Goal: Task Accomplishment & Management: Manage account settings

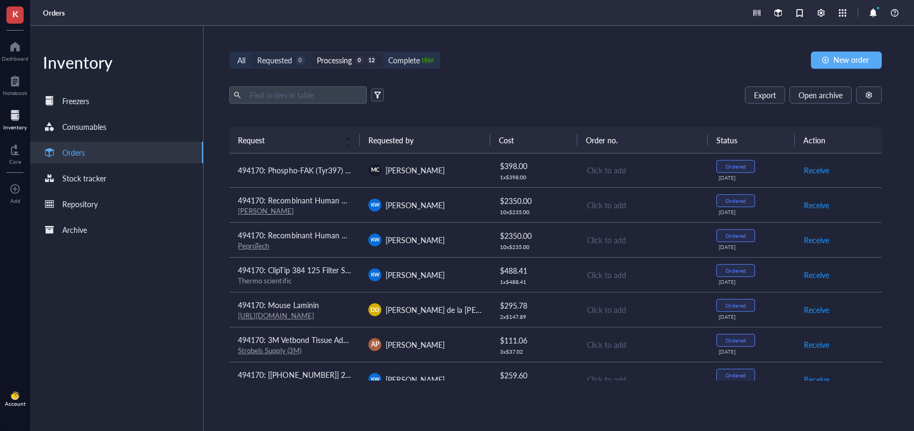
click at [291, 62] on div "Requested" at bounding box center [274, 60] width 35 height 12
click at [251, 53] on input "Requested 0" at bounding box center [251, 53] width 0 height 0
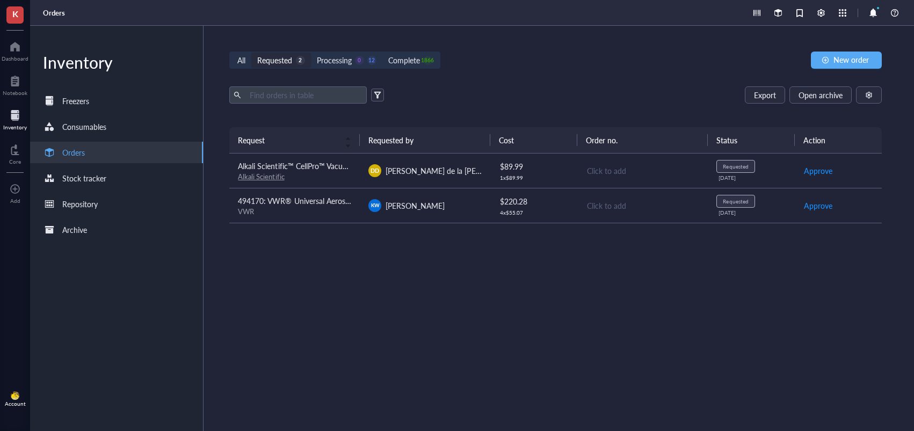
click at [309, 209] on div "VWR" at bounding box center [294, 212] width 113 height 10
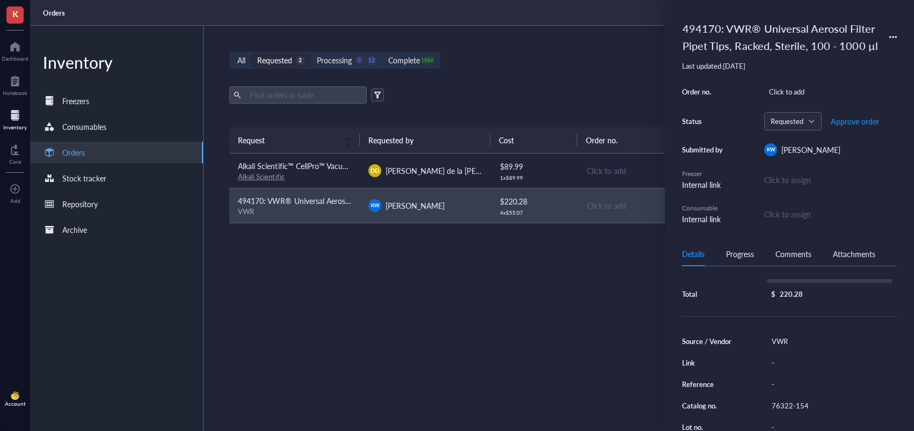
scroll to position [129, 0]
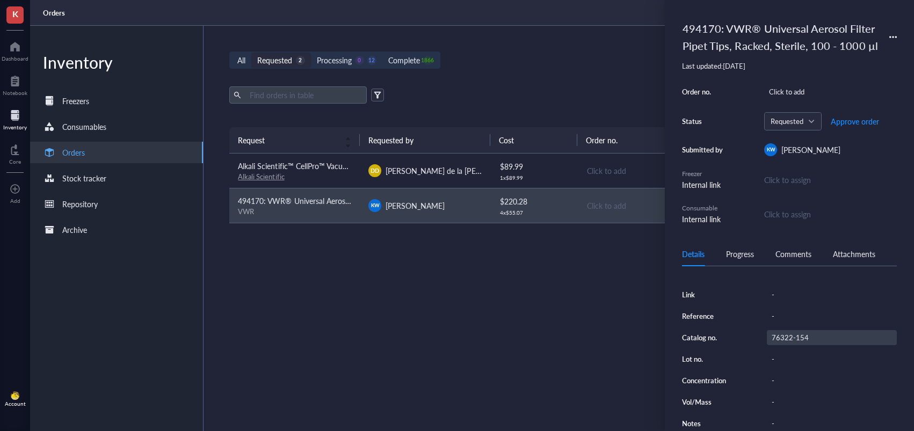
click at [785, 343] on div "Source / Vendor VWR Link - Reference - Catalog no. 76322-154 Lot no. - Concentr…" at bounding box center [789, 348] width 215 height 165
click at [784, 337] on div "76322-154" at bounding box center [832, 337] width 130 height 15
click at [784, 337] on input "76322-154" at bounding box center [790, 338] width 47 height 14
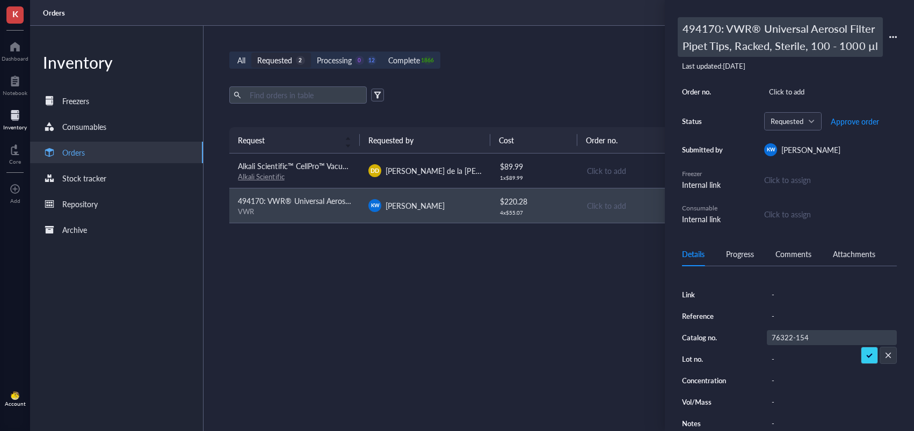
click at [707, 41] on div "494170: VWR® Universal Aerosol Filter Pipet Tips, Racked, Sterile, 100 - 1000 µl" at bounding box center [780, 37] width 205 height 40
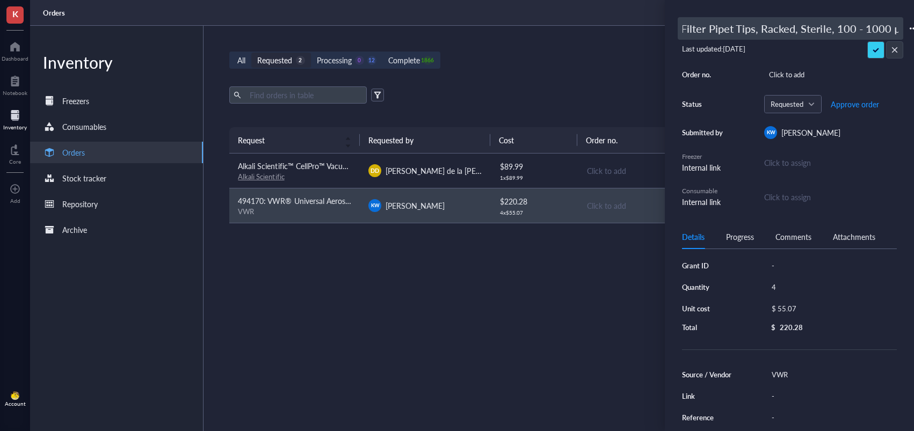
scroll to position [0, 0]
click at [854, 105] on div "Order no. Click to add Status Requested Approve order Submitted by [PERSON_NAME…" at bounding box center [789, 137] width 215 height 141
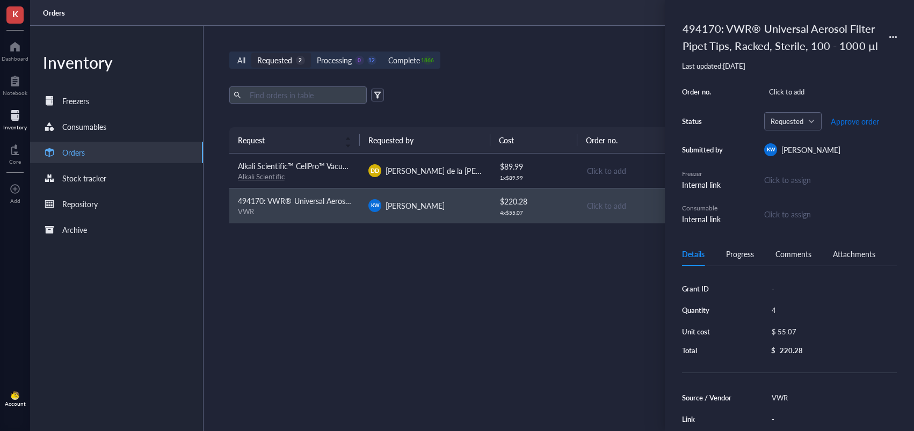
click at [852, 119] on span "Approve order" at bounding box center [855, 121] width 48 height 9
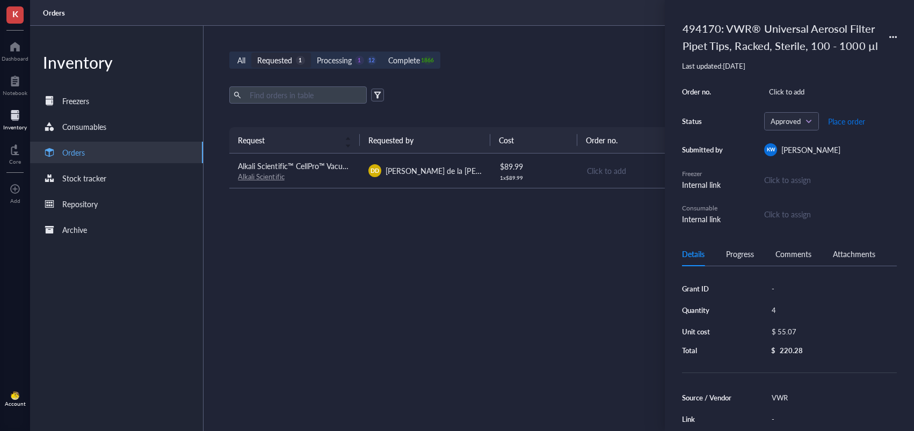
click at [847, 123] on span "Place order" at bounding box center [846, 121] width 37 height 9
click at [600, 80] on div "All Requested 1 Processing 0 13 Complete 1866 New order Export Open archive Req…" at bounding box center [556, 228] width 704 height 405
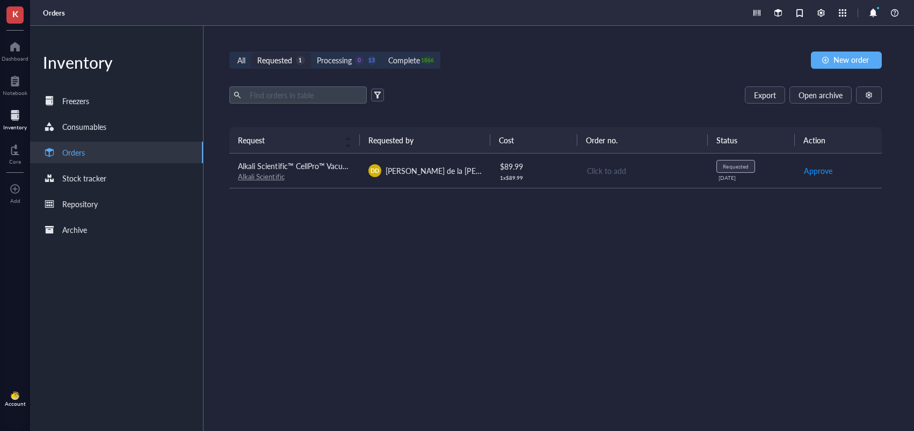
click at [422, 171] on span "[PERSON_NAME] de la [PERSON_NAME]" at bounding box center [455, 170] width 138 height 11
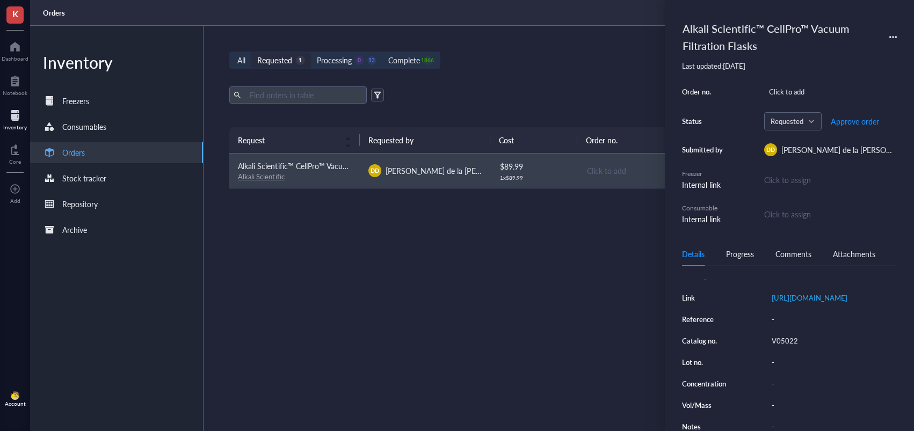
scroll to position [124, 0]
click at [786, 341] on div "V05022" at bounding box center [832, 338] width 130 height 15
click at [786, 345] on input "V05022" at bounding box center [784, 339] width 34 height 14
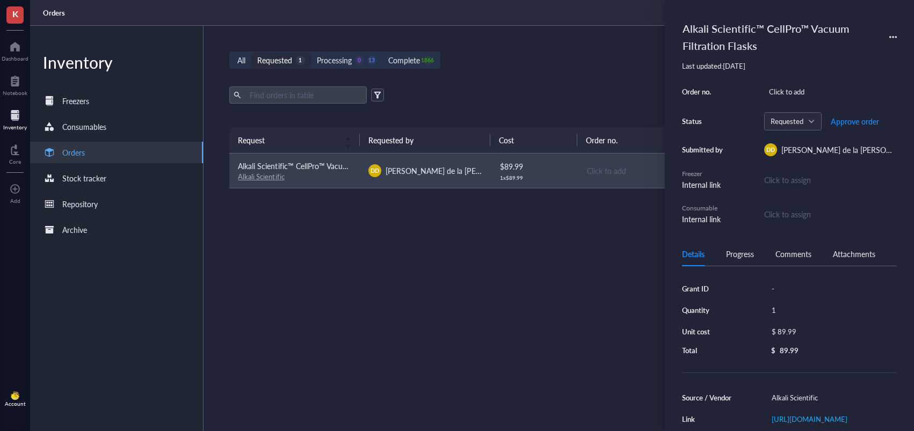
scroll to position [0, 0]
click at [851, 122] on span "Approve order" at bounding box center [855, 121] width 48 height 9
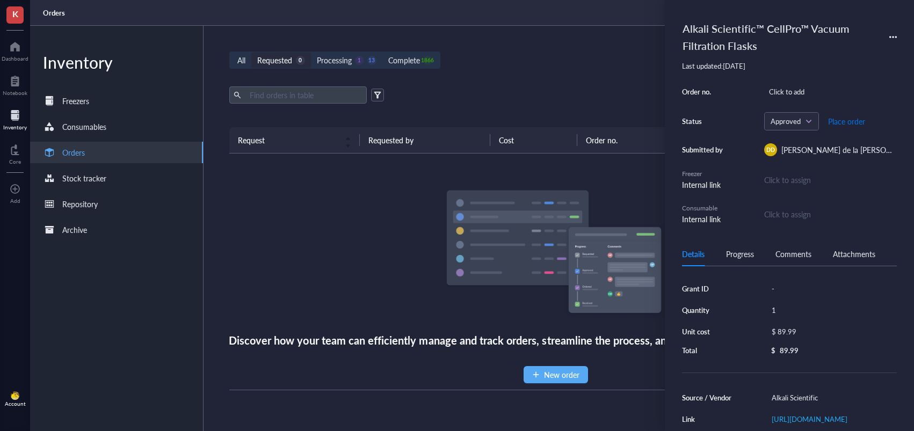
click at [847, 124] on span "Place order" at bounding box center [846, 121] width 37 height 9
click at [539, 61] on div "All Requested 0 Processing 0 14 Complete 1866 New order" at bounding box center [555, 60] width 653 height 17
